Goal: Check status: Check status

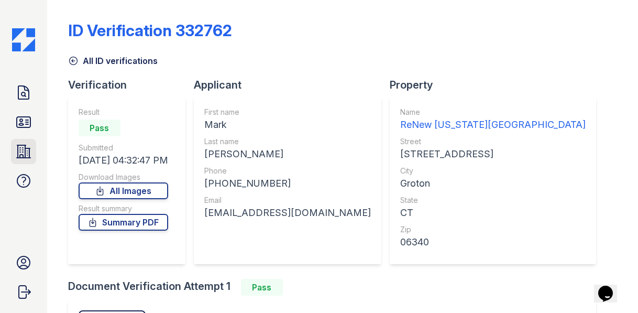
click at [26, 147] on icon at bounding box center [24, 151] width 14 height 13
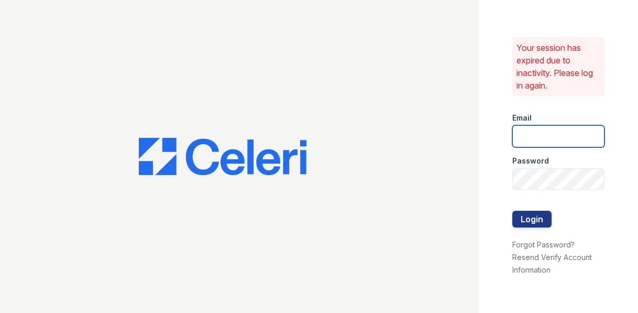
type input "michele.andrews@trinity-pm.com"
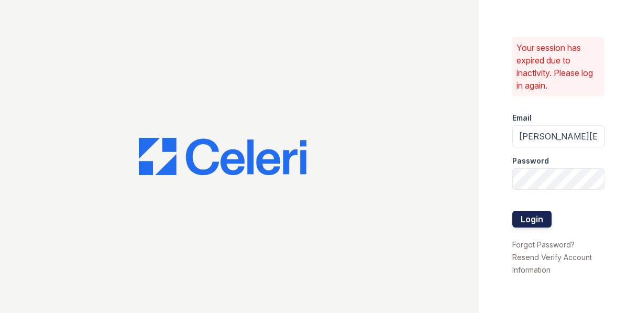
click at [538, 225] on button "Login" at bounding box center [531, 219] width 39 height 17
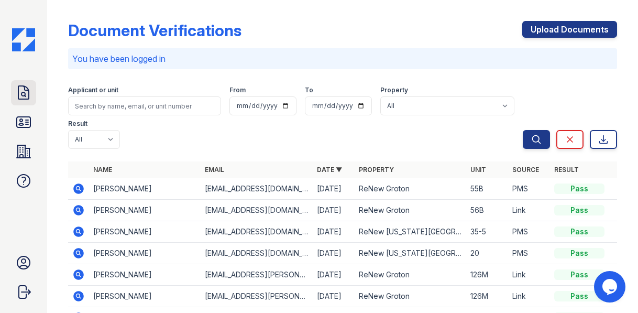
click at [30, 98] on icon at bounding box center [23, 92] width 17 height 17
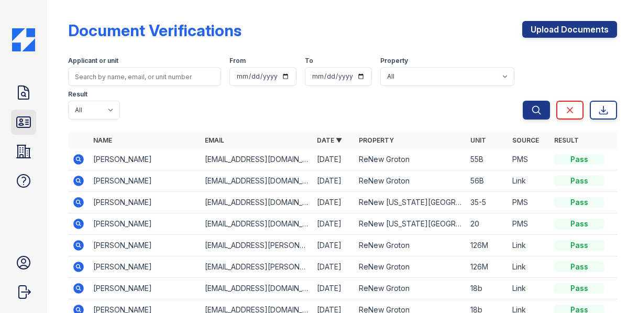
click at [29, 124] on icon at bounding box center [23, 122] width 17 height 17
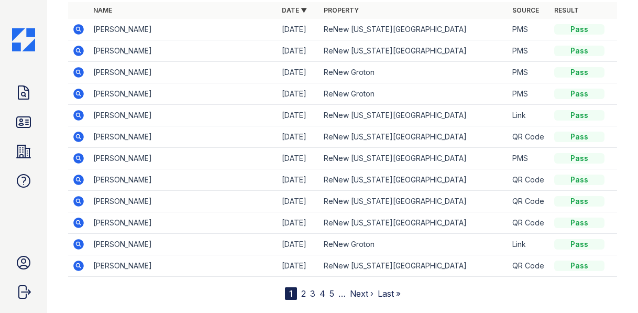
scroll to position [146, 0]
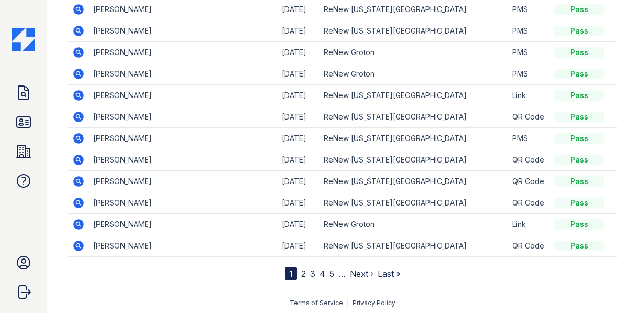
click at [350, 273] on link "Next ›" at bounding box center [362, 273] width 24 height 10
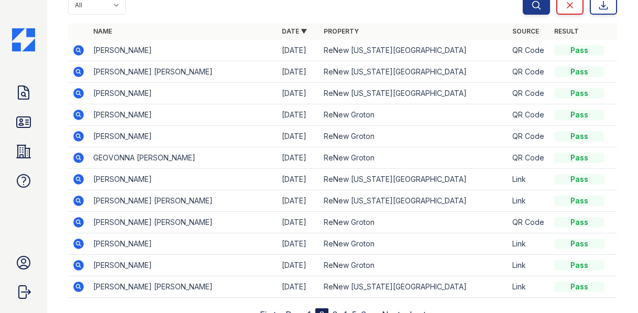
scroll to position [146, 0]
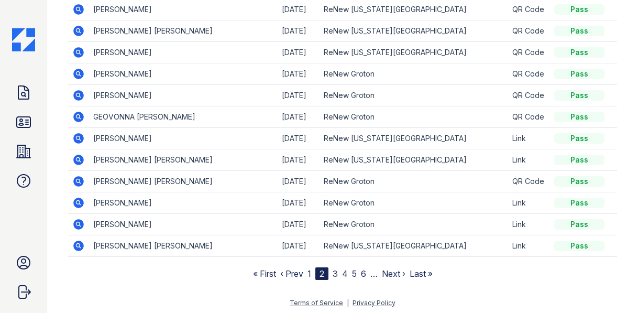
click at [333, 274] on link "3" at bounding box center [335, 273] width 5 height 10
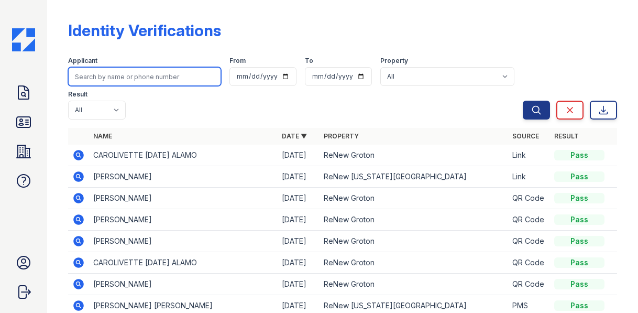
click at [140, 76] on input "search" at bounding box center [144, 76] width 153 height 19
type input "[PERSON_NAME]"
click at [523, 101] on button "Search" at bounding box center [536, 110] width 27 height 19
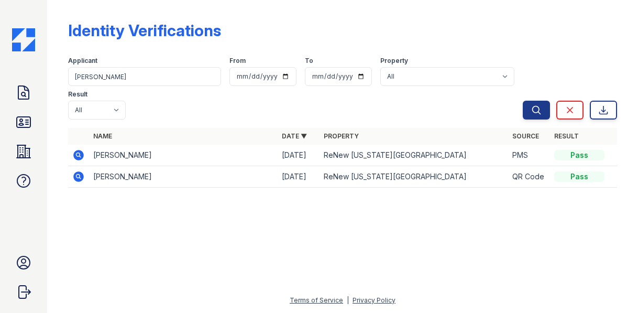
click at [78, 155] on icon at bounding box center [77, 154] width 3 height 3
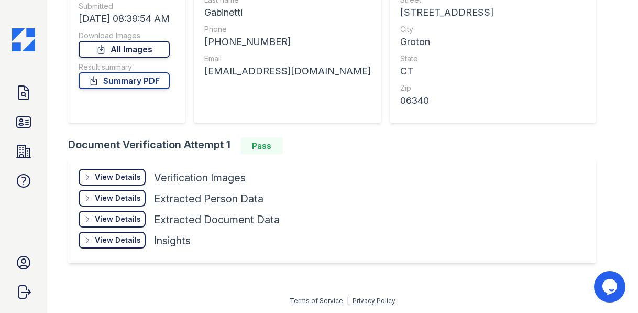
scroll to position [141, 0]
click at [110, 173] on div "View Details" at bounding box center [118, 177] width 46 height 10
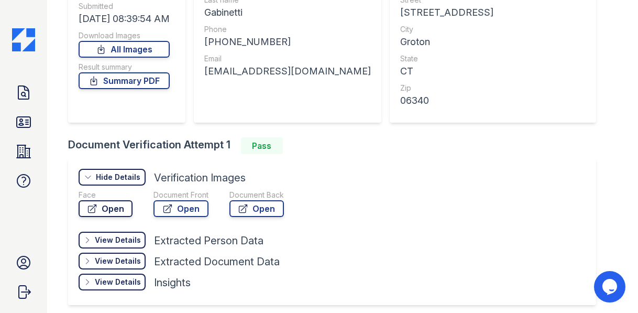
click at [109, 205] on link "Open" at bounding box center [106, 208] width 54 height 17
click at [189, 209] on link "Open" at bounding box center [180, 208] width 55 height 17
click at [147, 49] on link "All Images" at bounding box center [124, 49] width 91 height 17
